Goal: Information Seeking & Learning: Learn about a topic

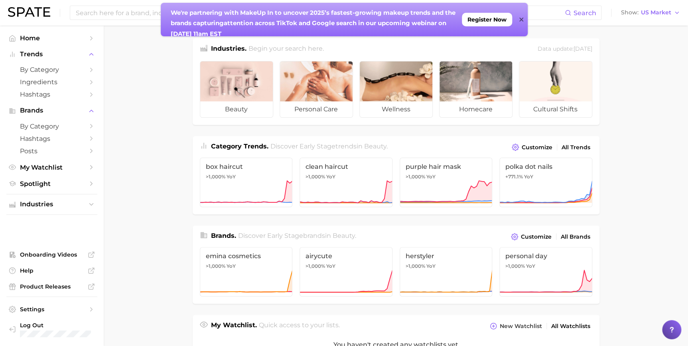
click at [134, 270] on main "Industries. Begin your search here. Data update: August 31st, 2025 beauty perso…" at bounding box center [396, 331] width 584 height 611
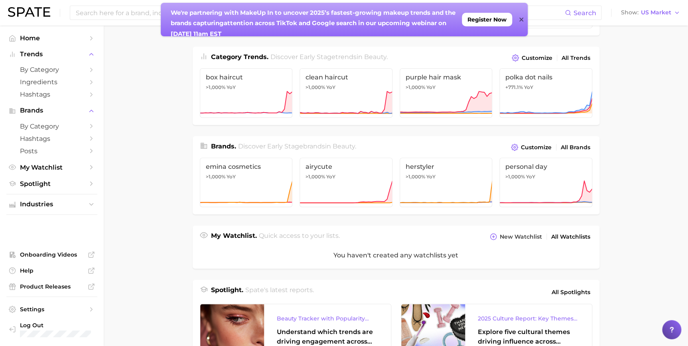
scroll to position [145, 0]
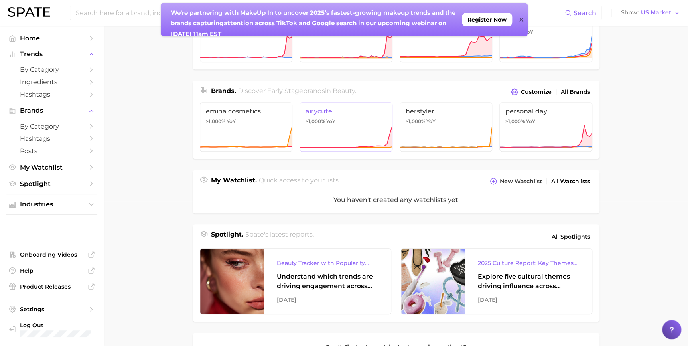
click at [350, 132] on icon at bounding box center [346, 136] width 93 height 24
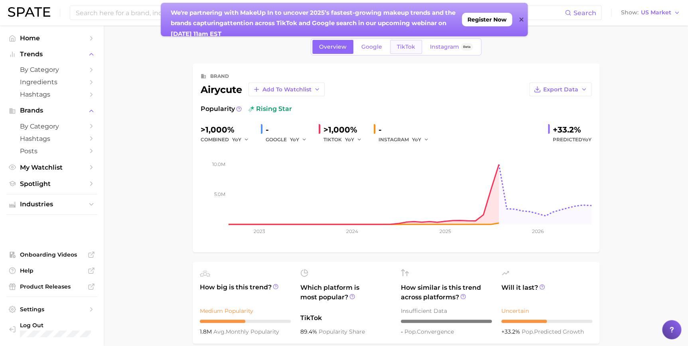
click at [406, 45] on span "TikTok" at bounding box center [406, 46] width 18 height 7
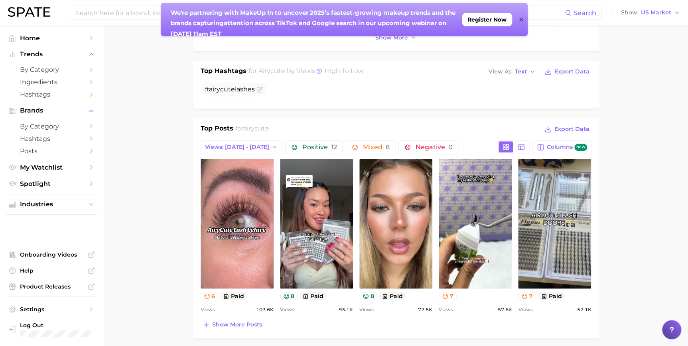
scroll to position [254, 0]
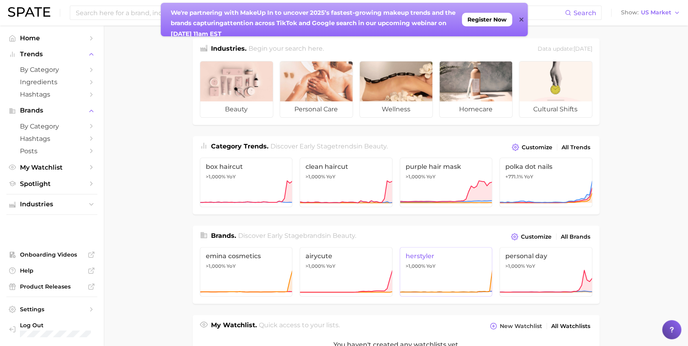
click at [443, 266] on link "herstyler >1,000% YoY" at bounding box center [446, 271] width 93 height 49
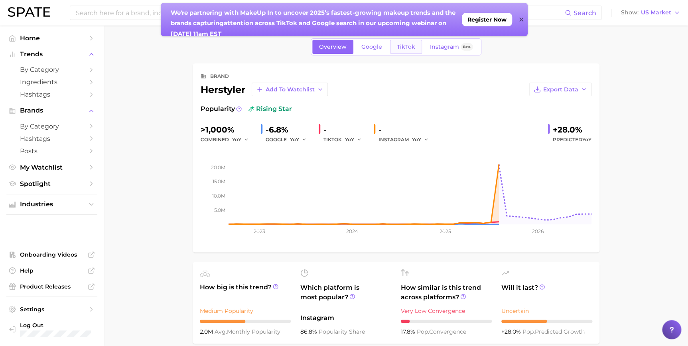
click at [400, 49] on span "TikTok" at bounding box center [406, 46] width 18 height 7
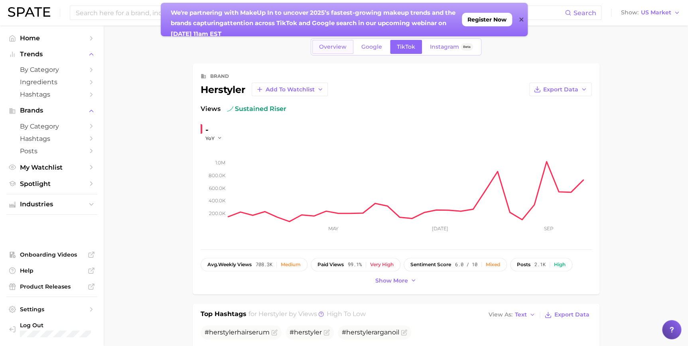
click at [325, 45] on span "Overview" at bounding box center [333, 46] width 28 height 7
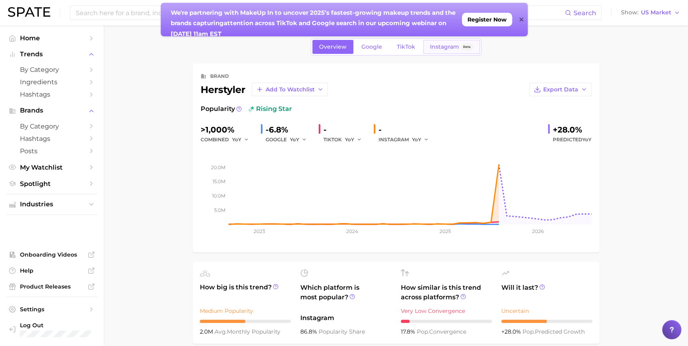
click at [455, 47] on span "Instagram" at bounding box center [444, 46] width 29 height 7
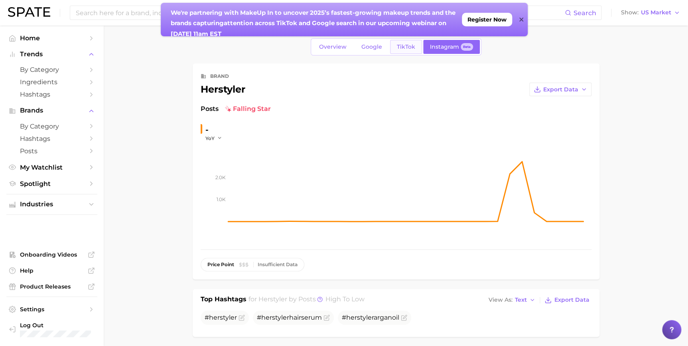
click at [397, 46] on span "TikTok" at bounding box center [406, 46] width 18 height 7
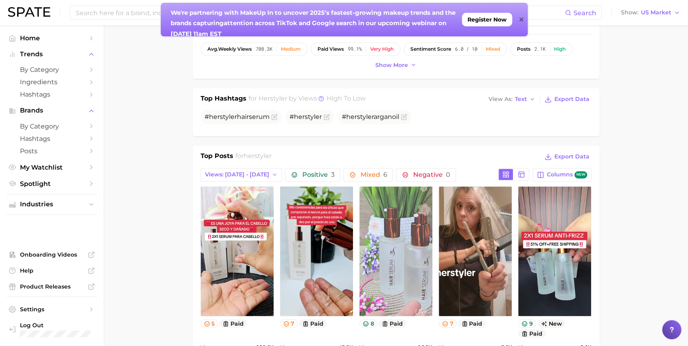
scroll to position [254, 0]
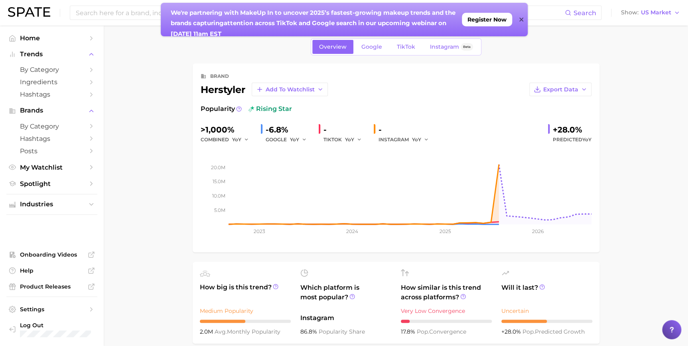
drag, startPoint x: 47, startPoint y: 0, endPoint x: 380, endPoint y: 14, distance: 334.1
click at [380, 14] on strong "cover 2025’s fastest-growing makeup trends and the brands capturing" at bounding box center [314, 18] width 286 height 18
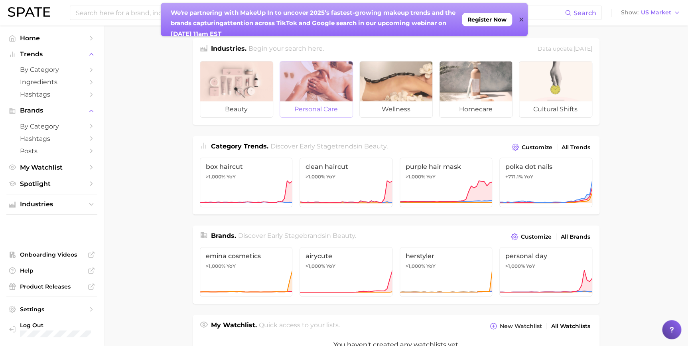
click at [335, 69] on div at bounding box center [316, 81] width 73 height 40
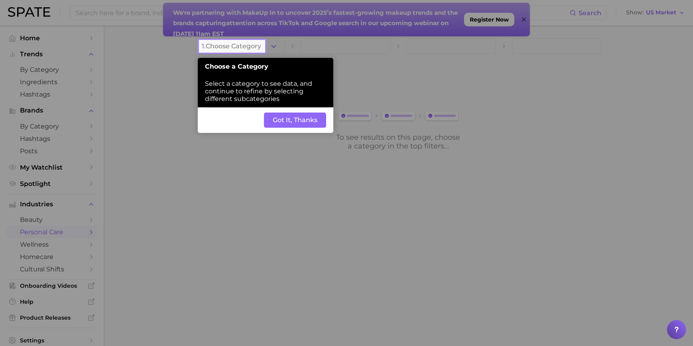
click at [90, 59] on div at bounding box center [100, 173] width 200 height 346
click at [302, 118] on button "Got It, Thanks" at bounding box center [295, 119] width 62 height 15
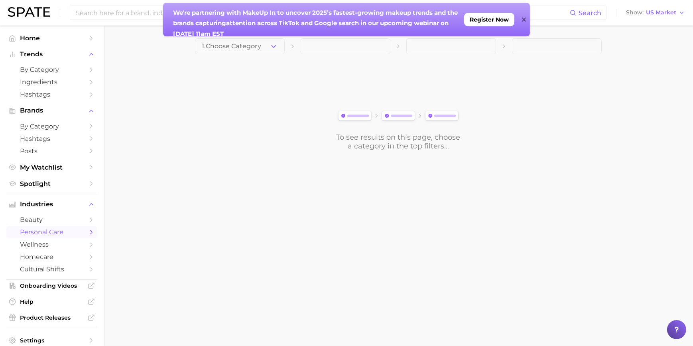
click at [187, 112] on main "1. Choose Category To see results on this page, choose a category in the top fi…" at bounding box center [398, 108] width 589 height 165
click at [260, 46] on span "1. Choose Category" at bounding box center [231, 46] width 59 height 7
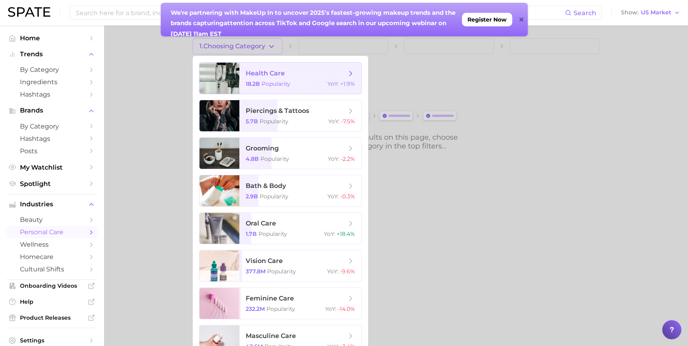
click at [256, 87] on span "health care 18.2b Popularity YoY : +1.9%" at bounding box center [300, 78] width 122 height 31
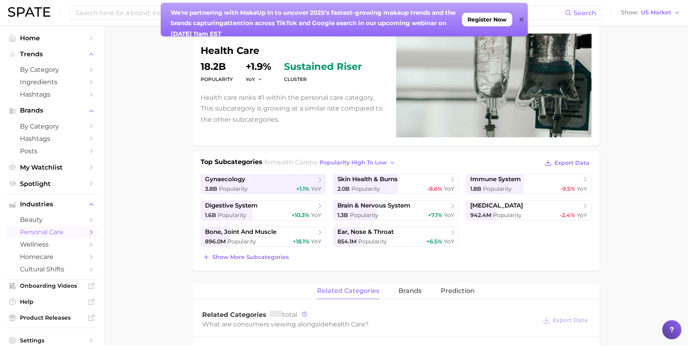
scroll to position [72, 0]
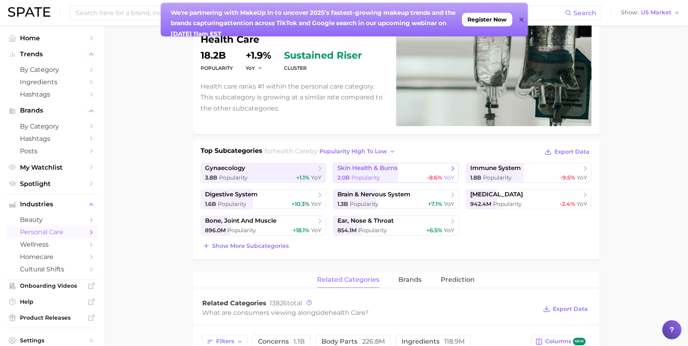
click at [362, 167] on span "skin health & burns" at bounding box center [367, 168] width 60 height 8
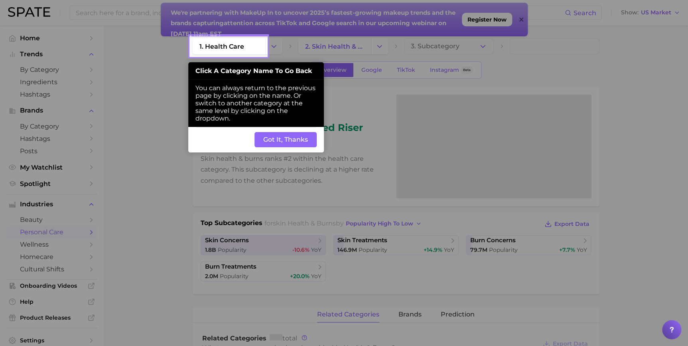
click at [300, 140] on button "Got It, Thanks" at bounding box center [285, 139] width 62 height 15
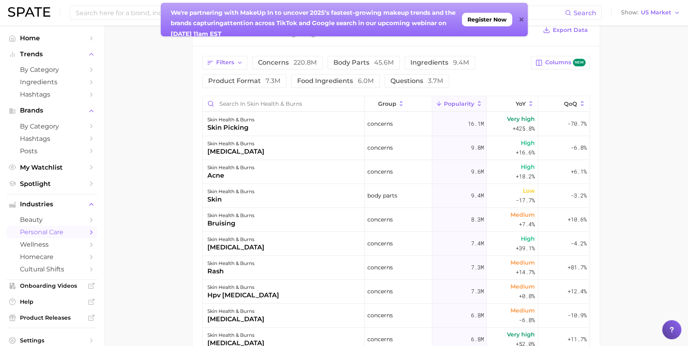
scroll to position [326, 0]
